Goal: Task Accomplishment & Management: Use online tool/utility

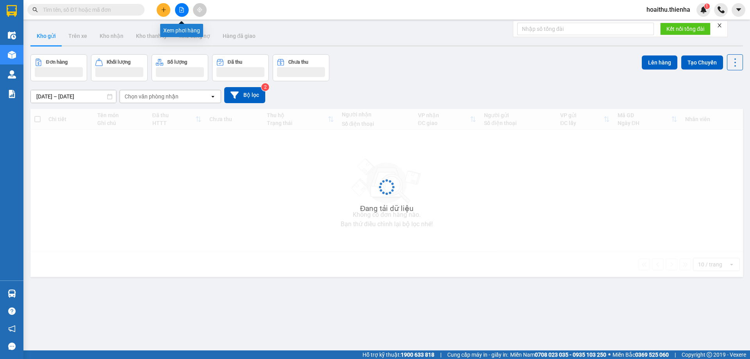
click at [181, 11] on icon "file-add" at bounding box center [181, 9] width 5 height 5
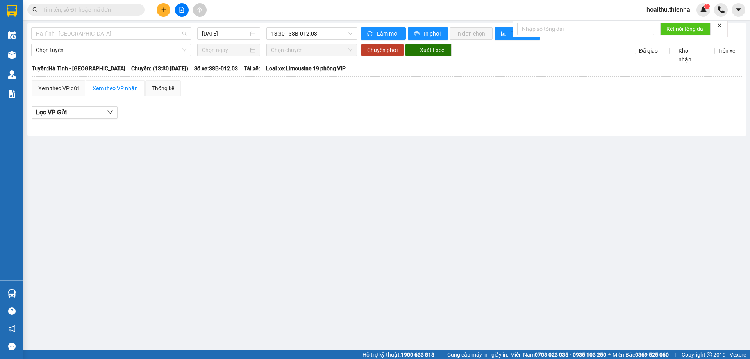
drag, startPoint x: 114, startPoint y: 28, endPoint x: 118, endPoint y: 43, distance: 15.5
click at [116, 37] on span "Hà Tĩnh - [GEOGRAPHIC_DATA]" at bounding box center [111, 34] width 150 height 12
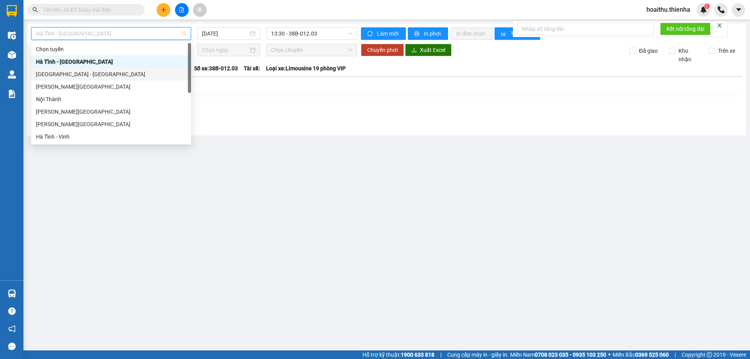
click at [110, 70] on div "[GEOGRAPHIC_DATA] - [GEOGRAPHIC_DATA]" at bounding box center [111, 74] width 160 height 13
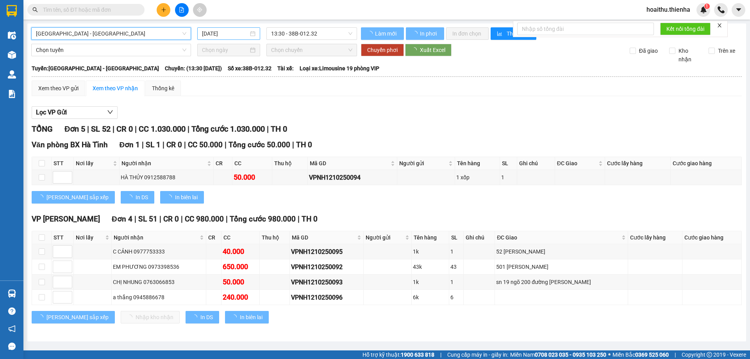
click at [222, 36] on input "[DATE]" at bounding box center [225, 33] width 47 height 9
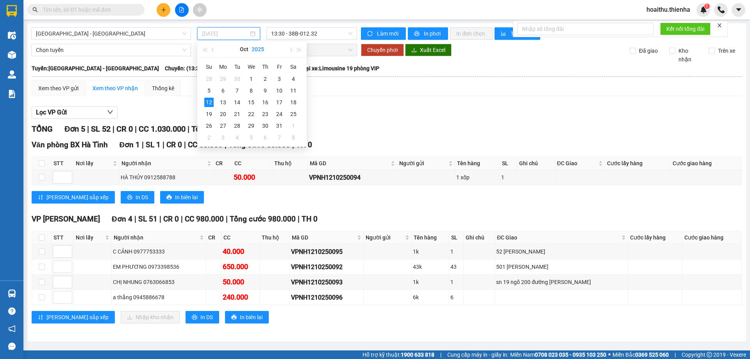
type input "[DATE]"
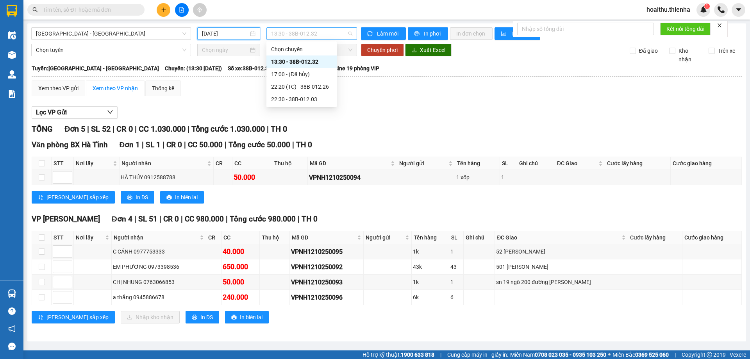
click at [333, 34] on span "13:30 - 38B-012.32" at bounding box center [311, 34] width 81 height 12
click at [317, 61] on div "13:30 - 38B-012.32" at bounding box center [301, 61] width 61 height 9
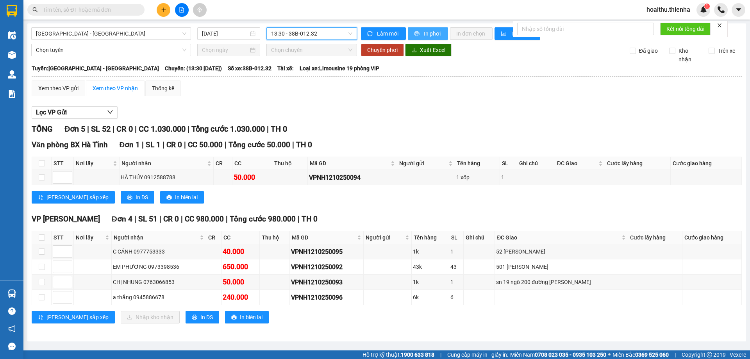
click at [426, 32] on span "In phơi" at bounding box center [433, 33] width 18 height 9
